Goal: Task Accomplishment & Management: Manage account settings

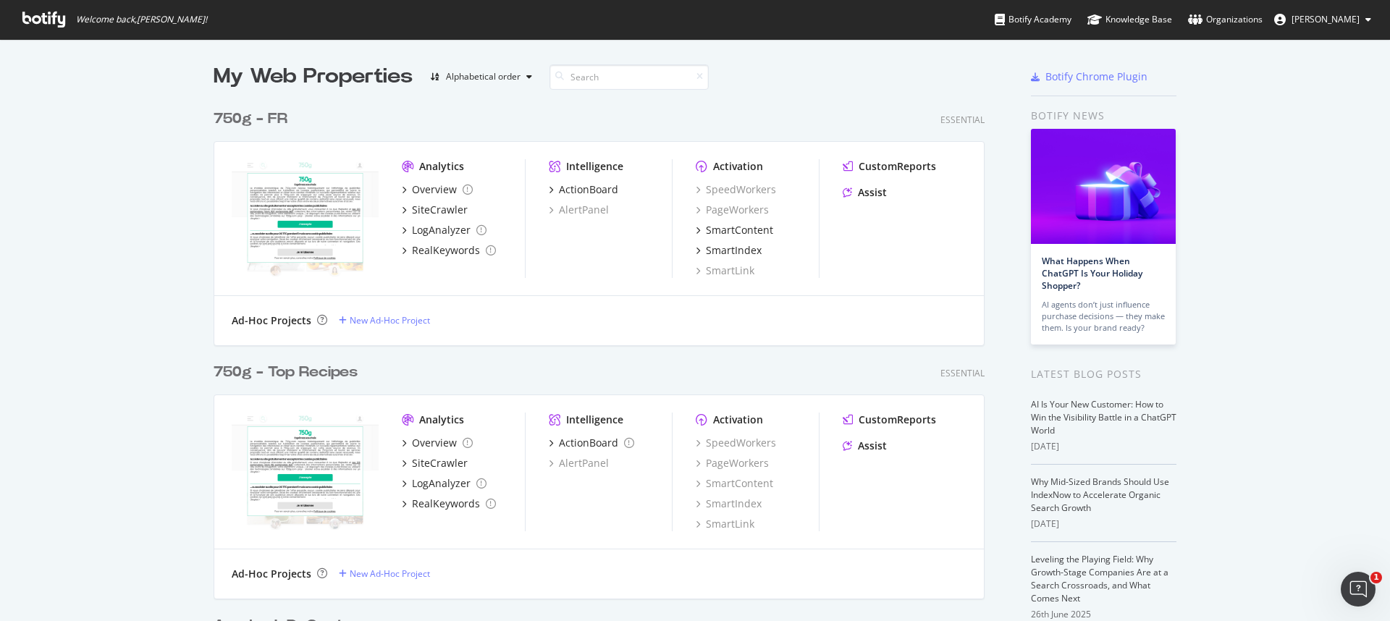
click at [221, 121] on div "750g - FR" at bounding box center [251, 119] width 74 height 21
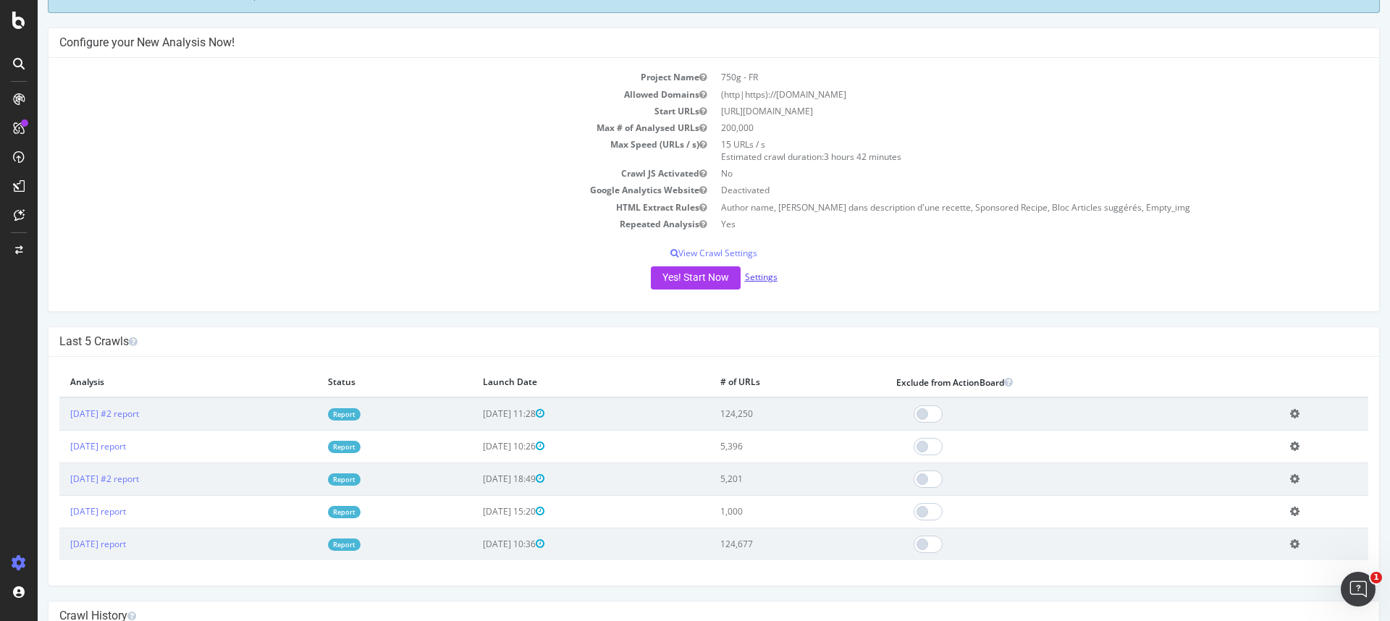
click at [754, 273] on link "Settings" at bounding box center [761, 277] width 33 height 12
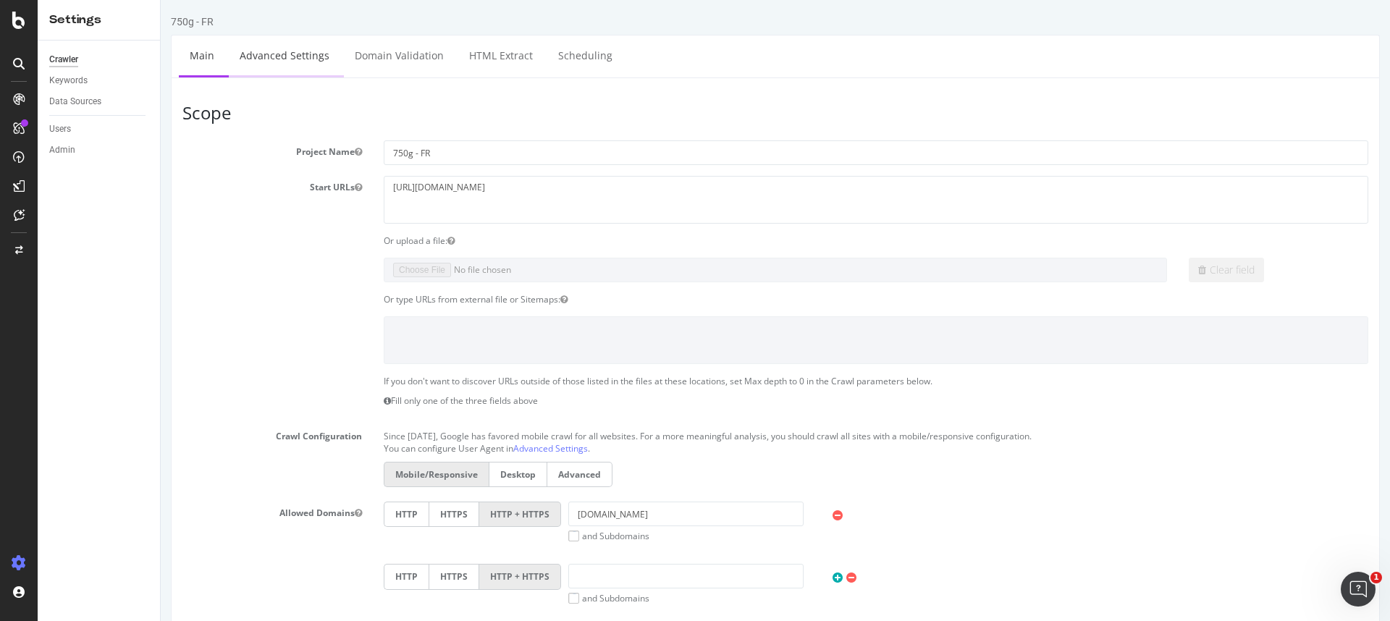
click at [284, 55] on link "Advanced Settings" at bounding box center [284, 55] width 111 height 40
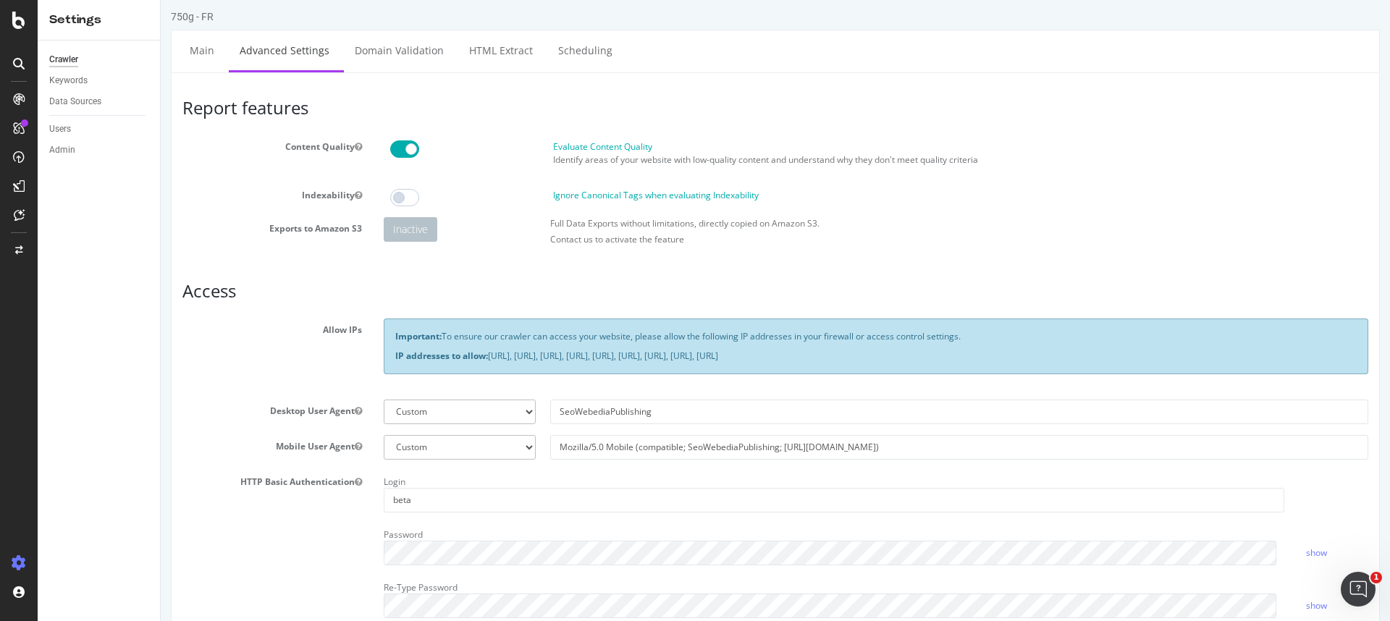
scroll to position [6, 0]
click at [63, 59] on div "Crawler" at bounding box center [63, 59] width 29 height 15
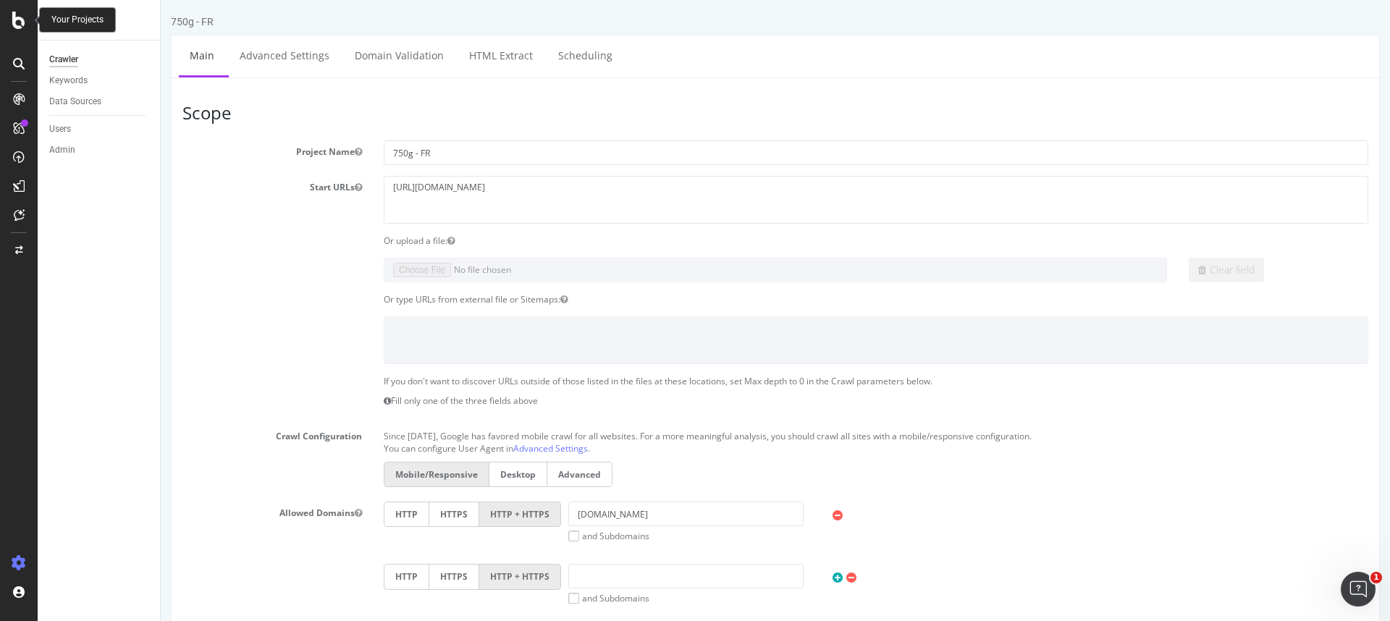
click at [4, 18] on div at bounding box center [18, 20] width 35 height 17
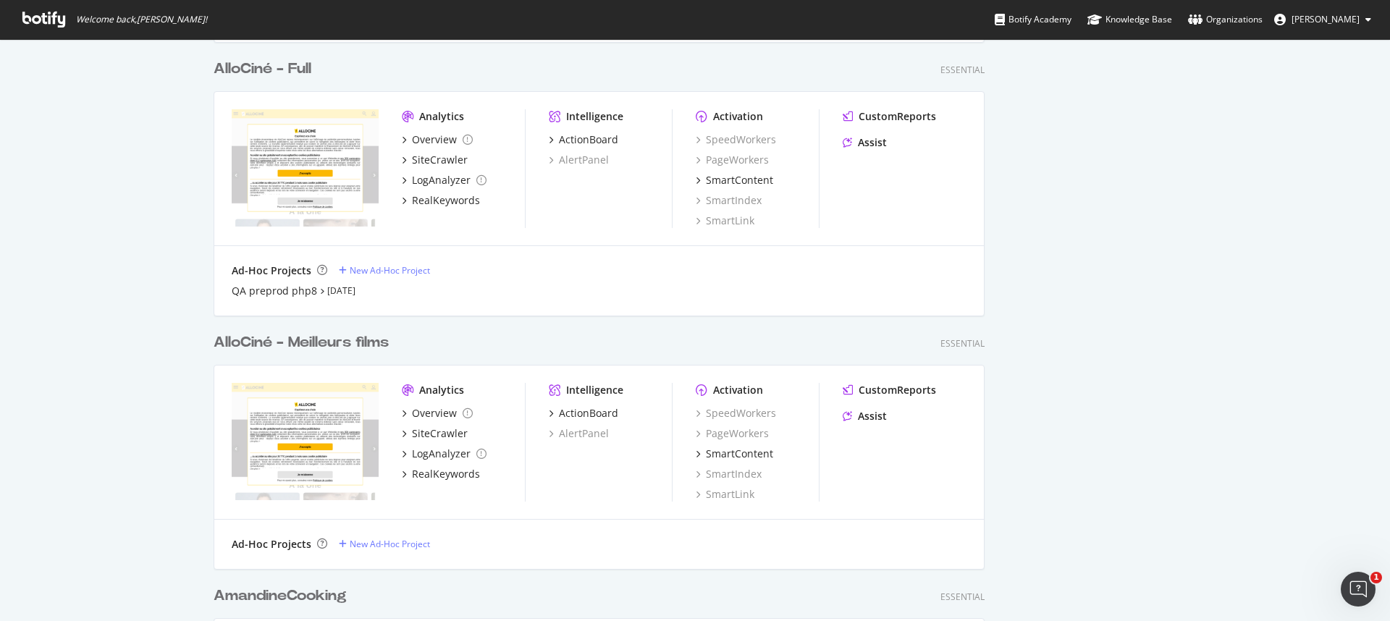
scroll to position [1044, 0]
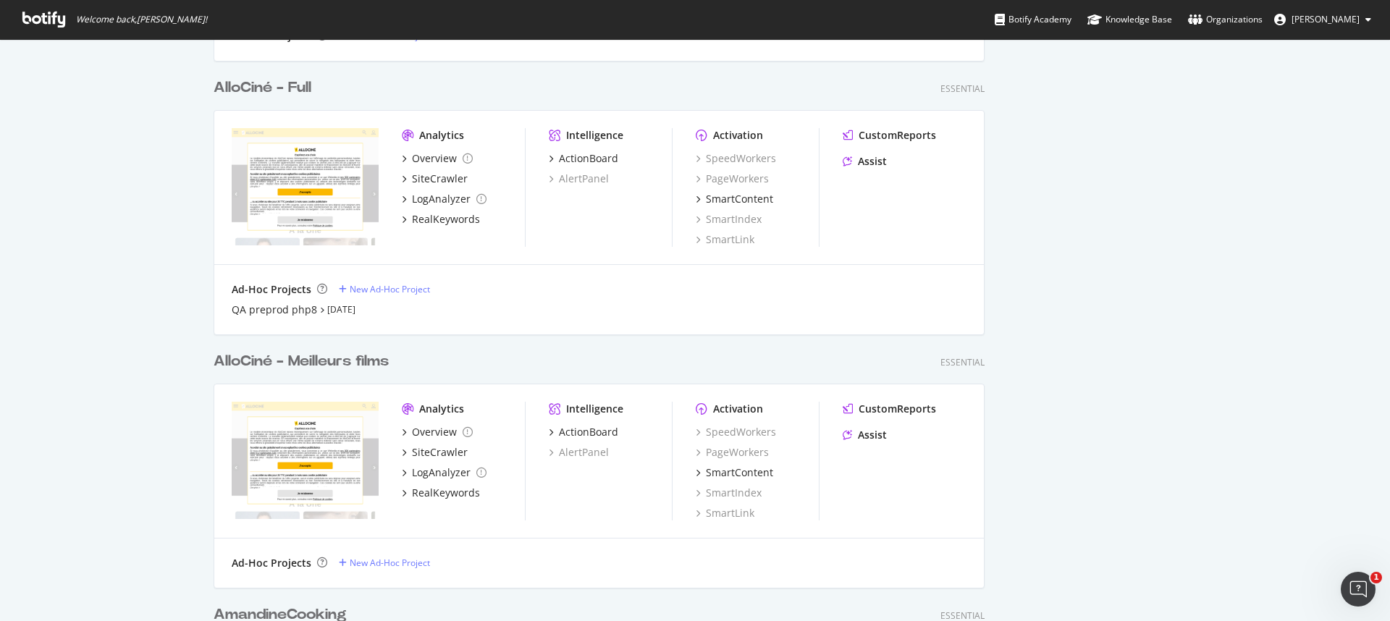
click at [265, 88] on div "AlloCiné - Full" at bounding box center [263, 87] width 98 height 21
